Goal: Task Accomplishment & Management: Manage account settings

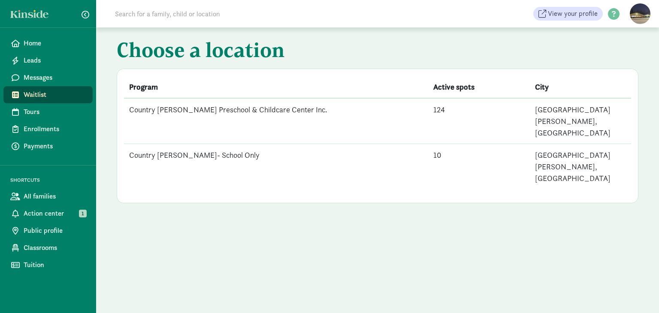
click at [177, 144] on td "Country [PERSON_NAME]- School Only" at bounding box center [276, 166] width 304 height 45
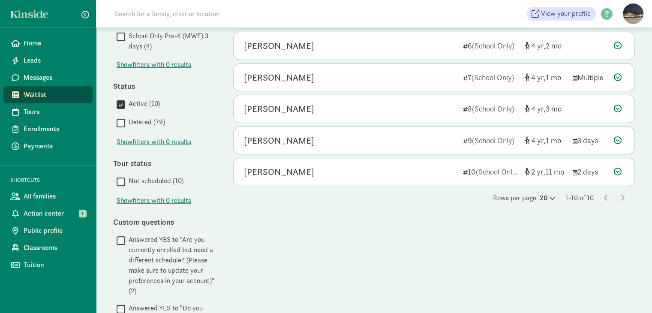
scroll to position [214, 0]
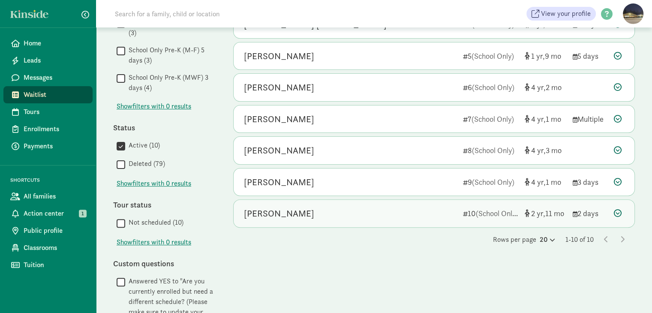
click at [619, 213] on icon at bounding box center [618, 213] width 8 height 8
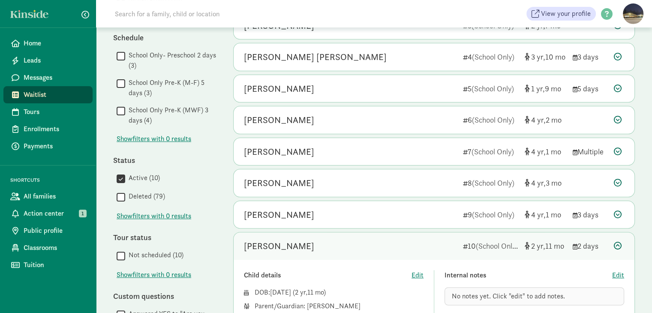
scroll to position [172, 0]
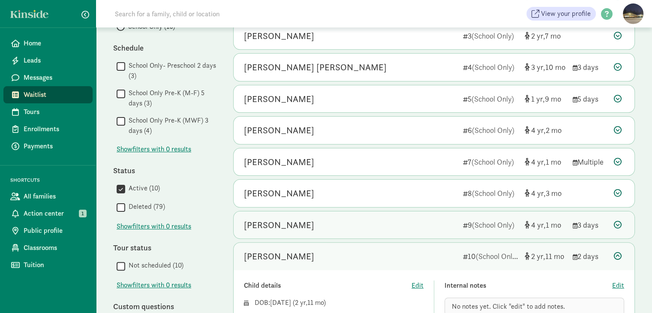
click at [617, 223] on icon at bounding box center [618, 225] width 8 height 8
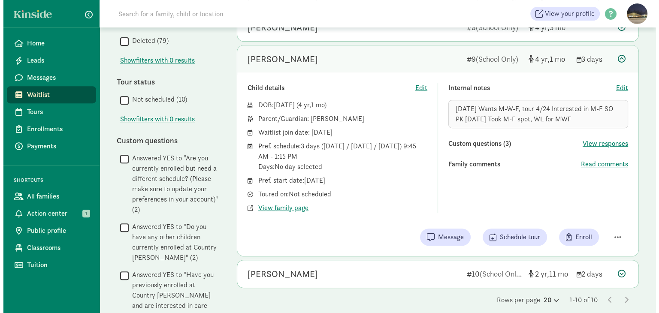
scroll to position [345, 0]
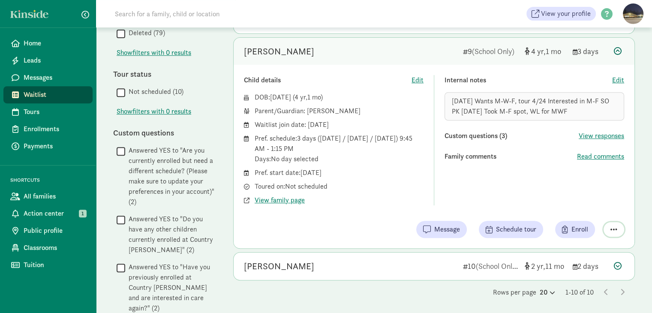
click at [616, 226] on span "button" at bounding box center [614, 230] width 7 height 8
click at [586, 208] on div "Remove from list" at bounding box center [584, 207] width 66 height 10
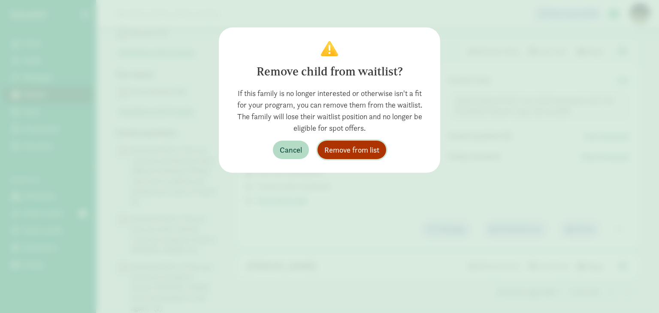
click at [373, 147] on span "Remove from list" at bounding box center [351, 150] width 55 height 12
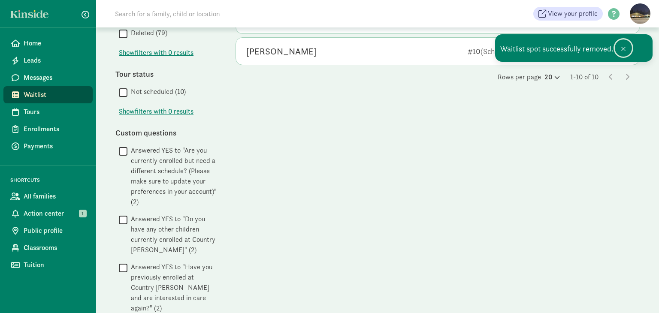
click at [620, 47] on span at bounding box center [622, 48] width 5 height 7
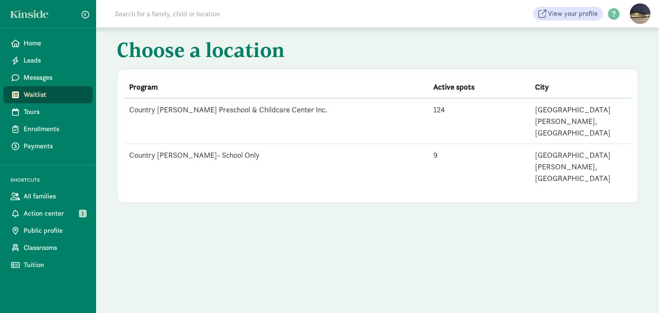
click at [175, 144] on td "Country [PERSON_NAME]- School Only" at bounding box center [276, 166] width 304 height 45
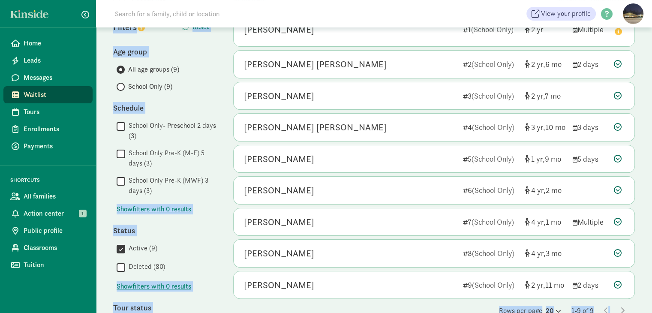
scroll to position [114, 0]
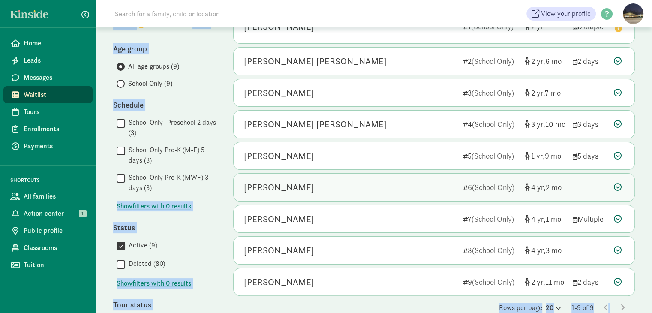
click at [616, 185] on icon at bounding box center [618, 187] width 8 height 8
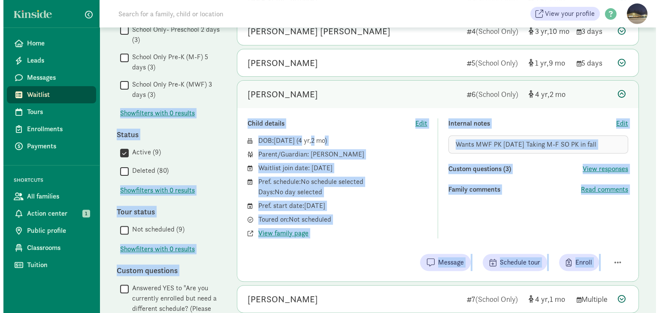
scroll to position [209, 0]
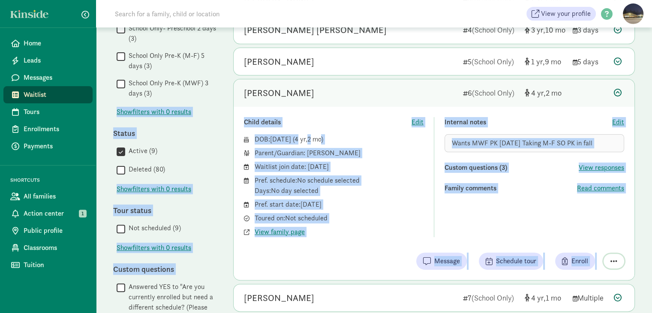
click at [619, 259] on button "button" at bounding box center [614, 261] width 21 height 15
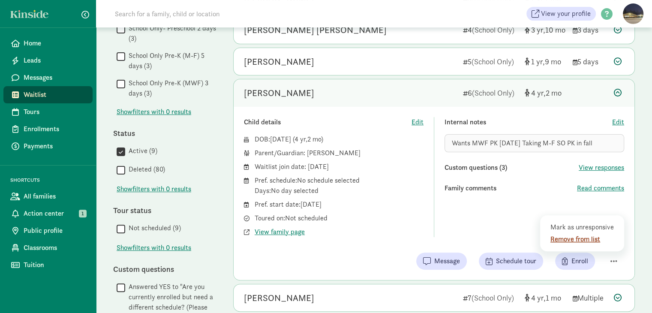
click at [581, 237] on div "Remove from list" at bounding box center [584, 239] width 66 height 10
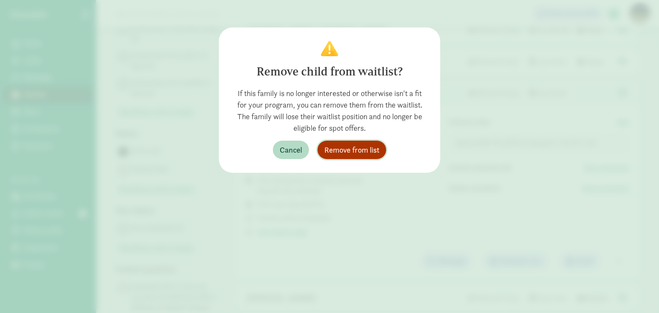
click at [374, 151] on span "Remove from list" at bounding box center [351, 150] width 55 height 12
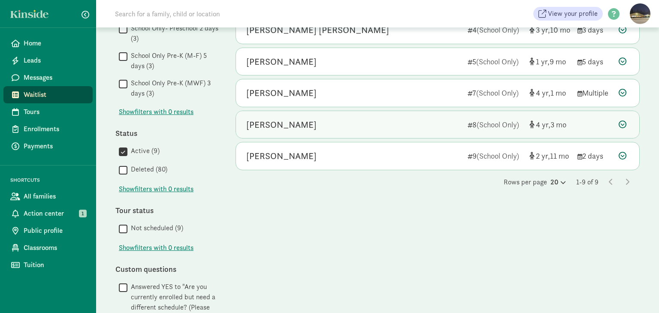
click at [623, 124] on icon at bounding box center [622, 124] width 8 height 8
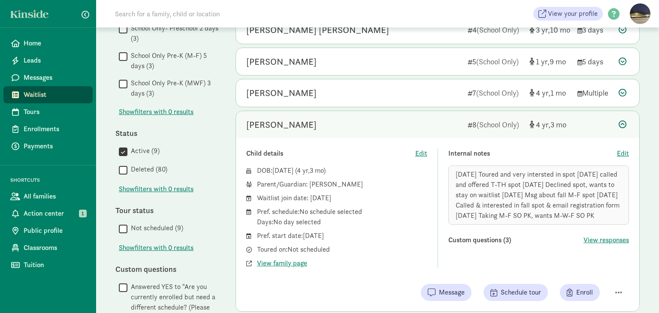
click at [622, 126] on icon at bounding box center [622, 124] width 8 height 8
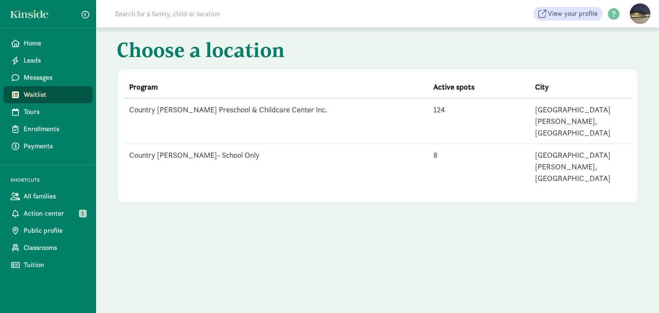
click at [180, 144] on td "Country [PERSON_NAME]- School Only" at bounding box center [276, 166] width 304 height 45
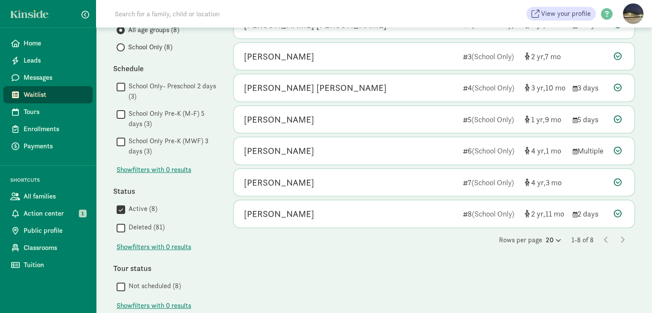
scroll to position [165, 0]
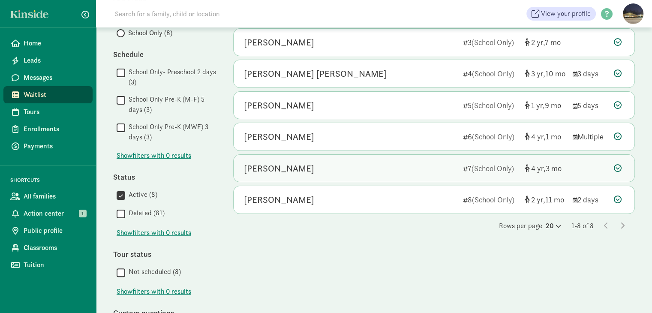
click at [617, 168] on icon at bounding box center [618, 168] width 8 height 8
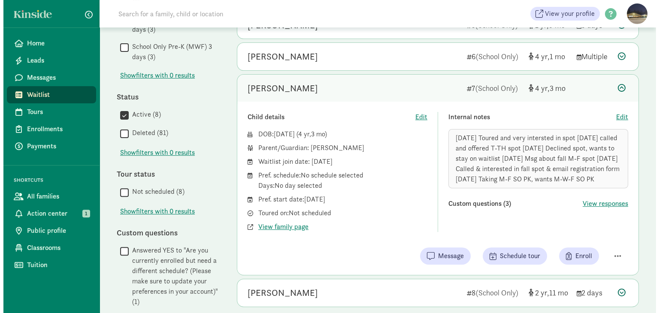
scroll to position [256, 0]
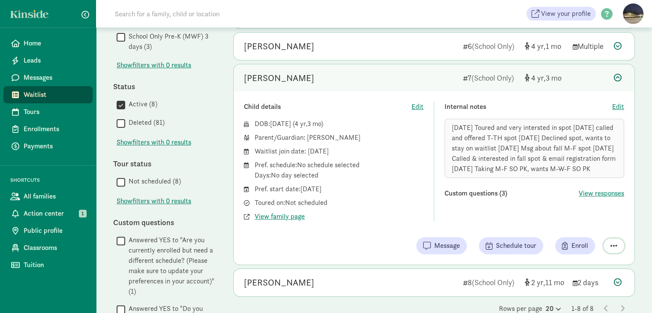
click at [614, 243] on span "button" at bounding box center [614, 246] width 7 height 8
click at [583, 223] on div "Remove from list" at bounding box center [584, 224] width 66 height 10
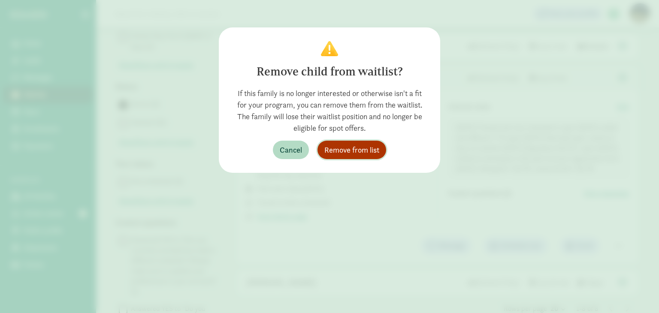
click at [353, 149] on span "Remove from list" at bounding box center [351, 150] width 55 height 12
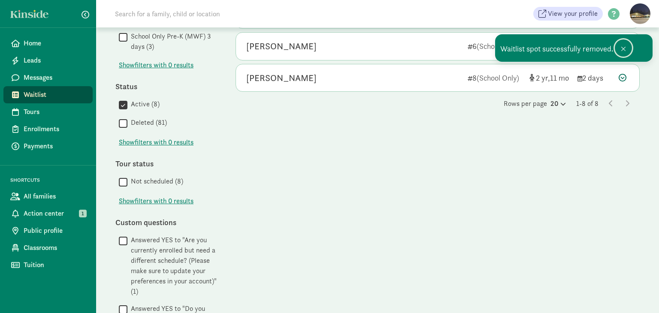
click at [621, 48] on span at bounding box center [622, 48] width 5 height 7
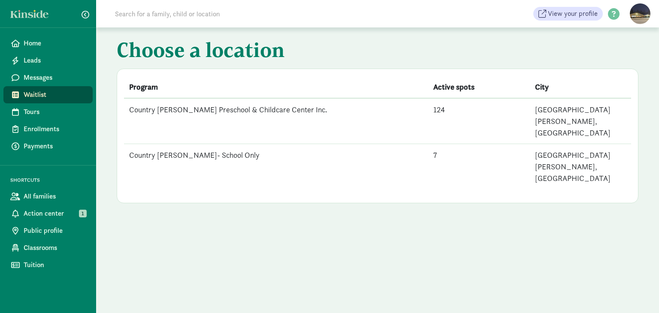
click at [209, 144] on td "Country [PERSON_NAME]- School Only" at bounding box center [276, 166] width 304 height 45
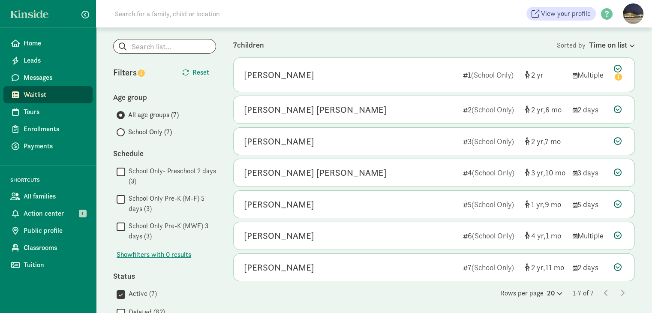
scroll to position [67, 0]
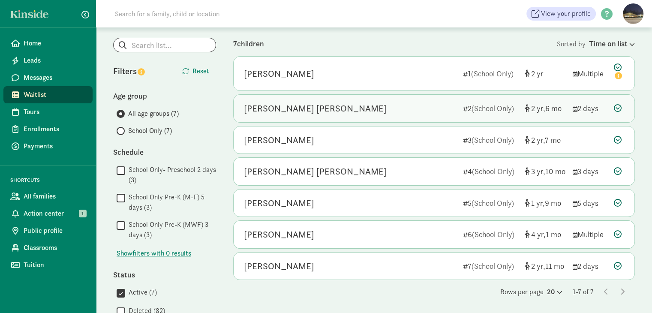
click at [615, 105] on icon at bounding box center [618, 108] width 8 height 8
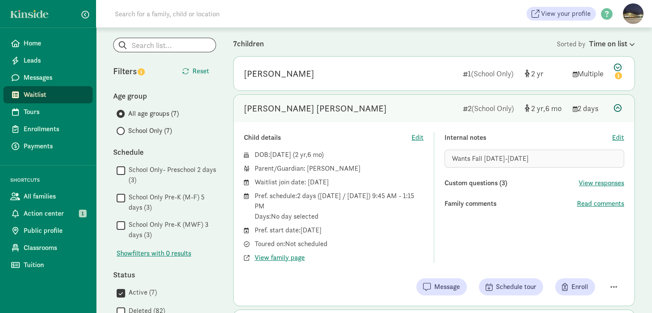
click at [617, 107] on icon at bounding box center [618, 108] width 8 height 8
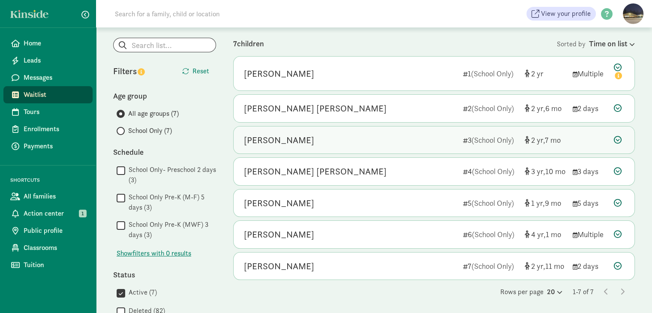
click at [620, 137] on icon at bounding box center [618, 140] width 8 height 8
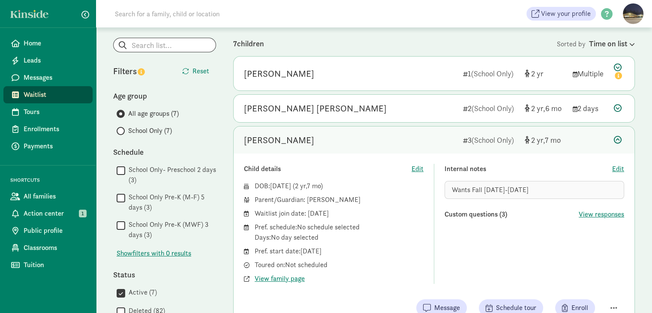
click at [620, 137] on icon at bounding box center [618, 140] width 8 height 8
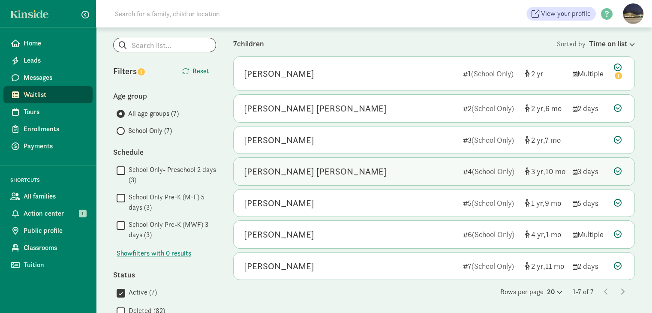
click at [620, 173] on icon at bounding box center [618, 171] width 8 height 8
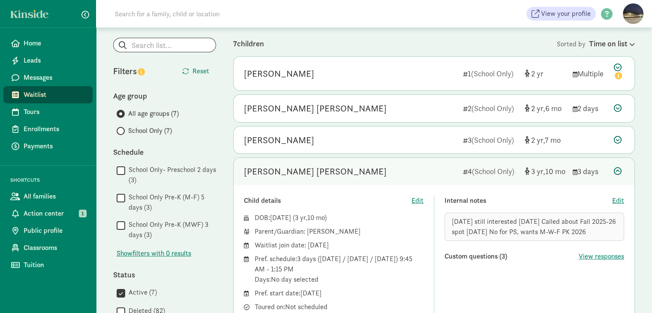
click at [620, 173] on icon at bounding box center [618, 171] width 8 height 8
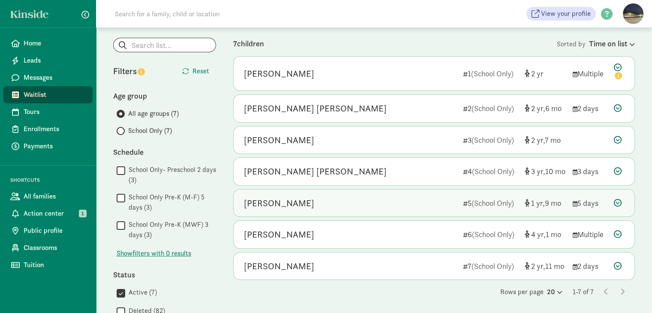
click at [617, 200] on icon at bounding box center [618, 203] width 8 height 8
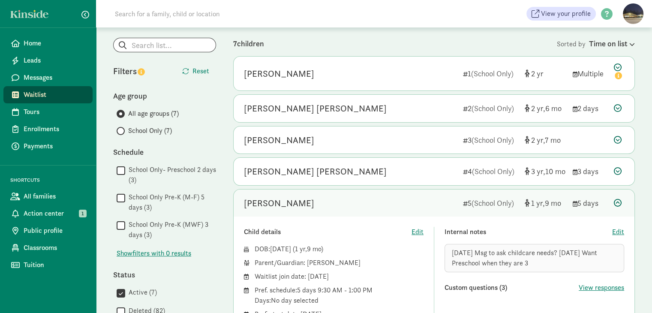
click at [617, 200] on icon at bounding box center [618, 203] width 8 height 8
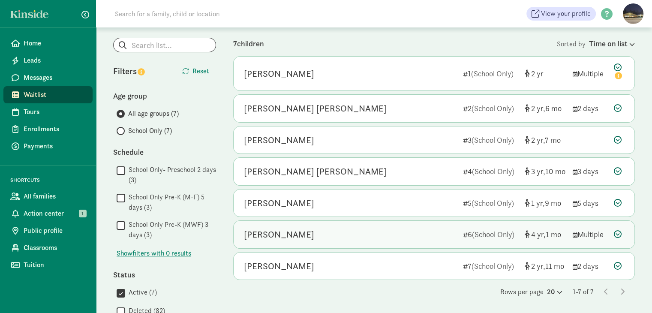
click at [620, 230] on icon at bounding box center [618, 234] width 8 height 8
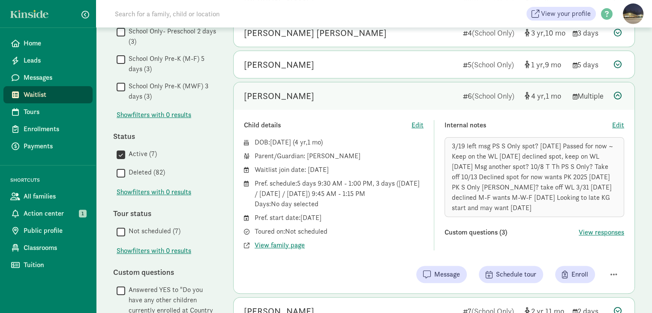
scroll to position [239, 0]
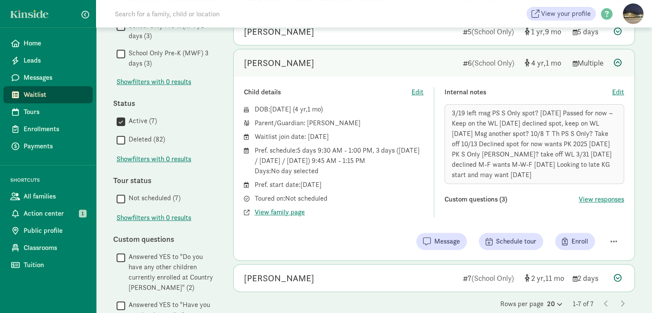
click at [615, 61] on icon at bounding box center [618, 63] width 8 height 8
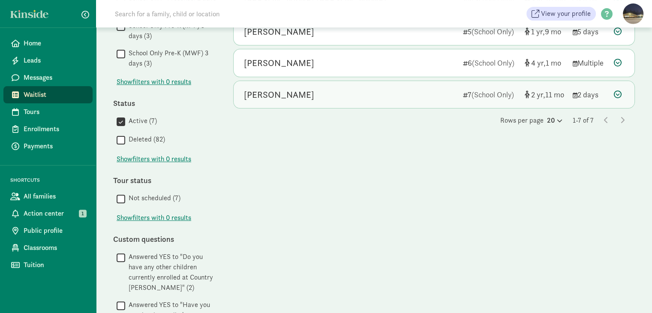
click at [618, 96] on icon at bounding box center [618, 94] width 8 height 8
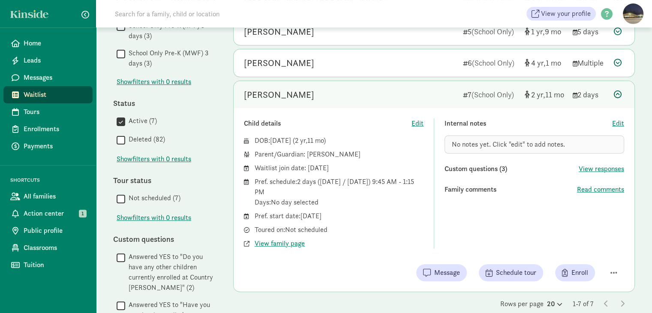
click at [617, 92] on icon at bounding box center [618, 94] width 8 height 8
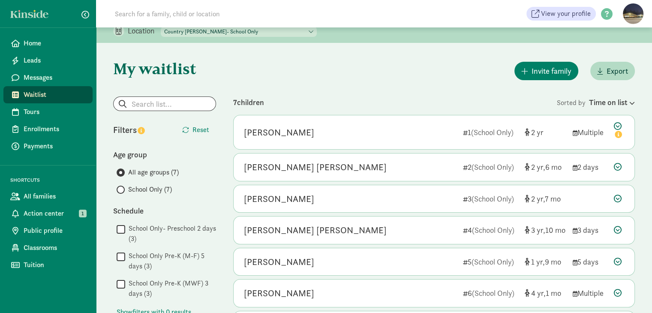
scroll to position [0, 0]
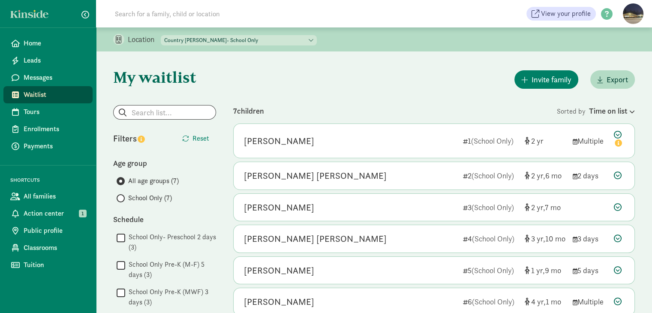
click at [35, 91] on span "Waitlist" at bounding box center [55, 95] width 62 height 10
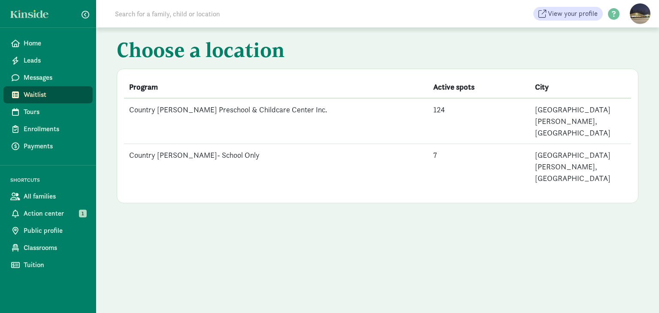
click at [183, 112] on td "Country [PERSON_NAME] Preschool & Childcare Center Inc." at bounding box center [276, 121] width 304 height 46
